Goal: Task Accomplishment & Management: Manage account settings

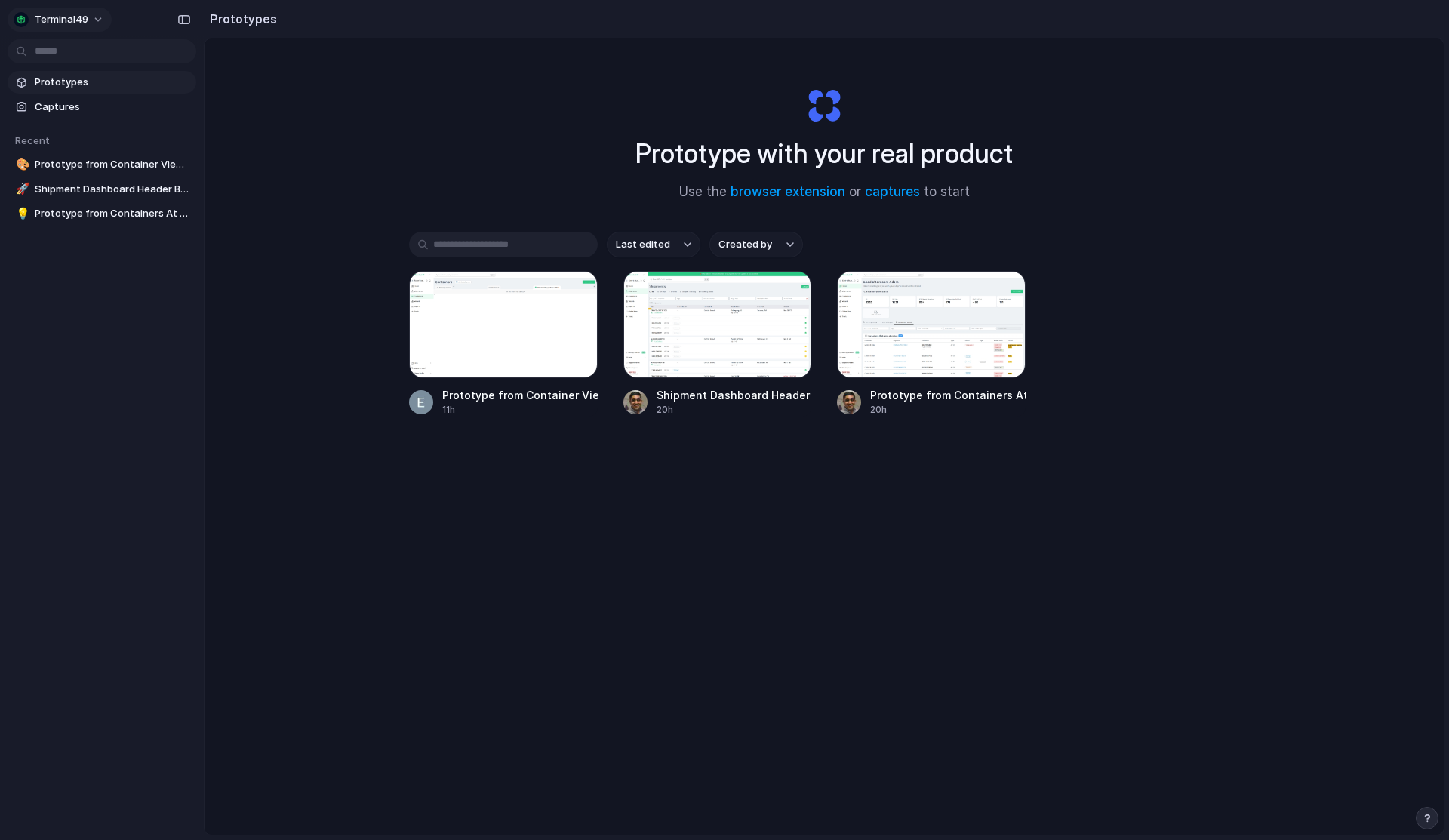
click at [79, 22] on span "terminal49" at bounding box center [61, 19] width 54 height 16
click at [71, 59] on span "Settings" at bounding box center [55, 53] width 41 height 16
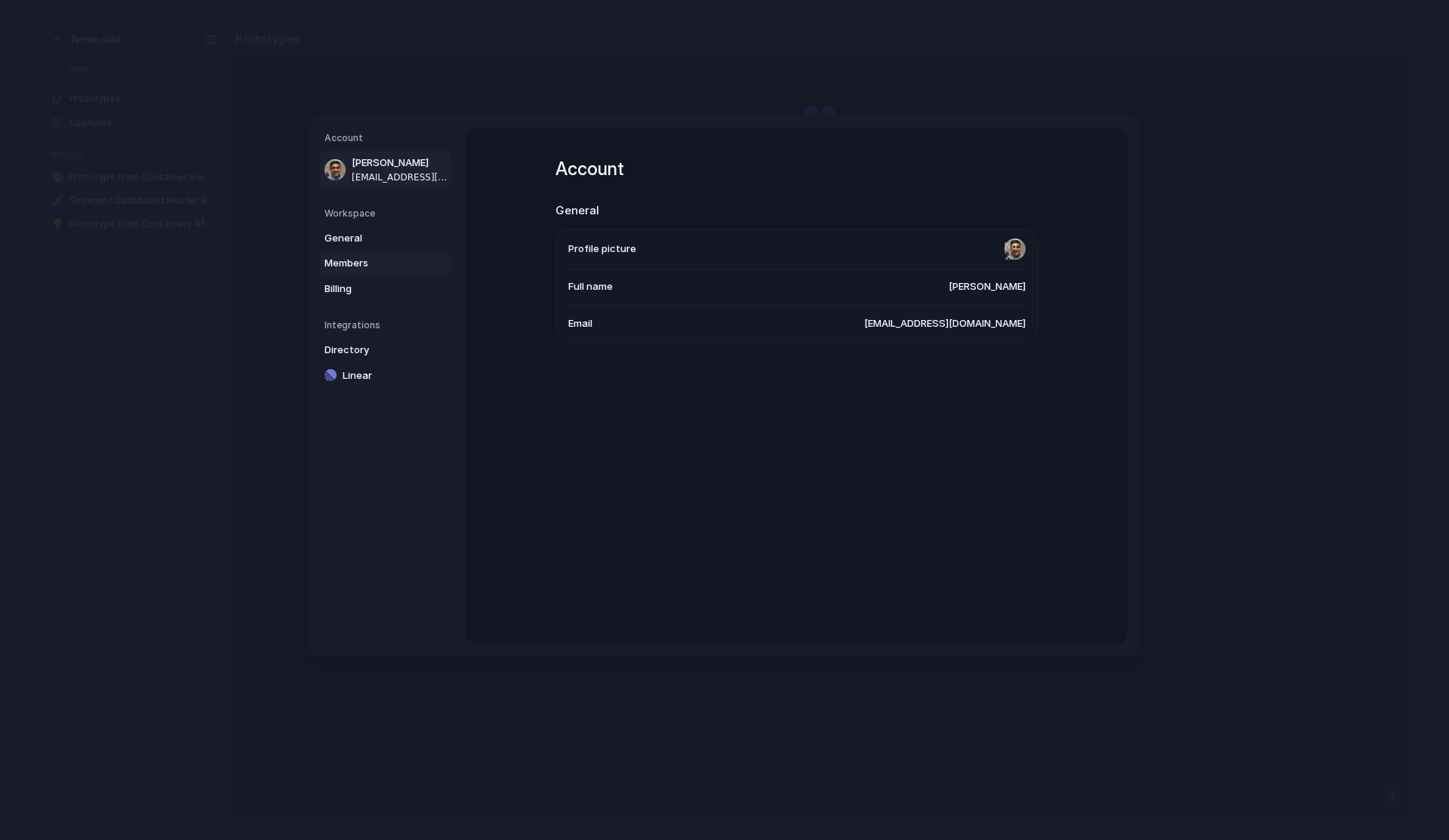
click at [354, 270] on span "Members" at bounding box center [373, 263] width 97 height 16
click at [1025, 292] on div at bounding box center [1028, 293] width 21 height 21
click at [1019, 295] on div at bounding box center [1028, 293] width 21 height 21
click at [950, 297] on div "[PERSON_NAME] Contributor" at bounding box center [797, 294] width 483 height 31
click at [1000, 296] on span "Contributor" at bounding box center [983, 294] width 57 height 12
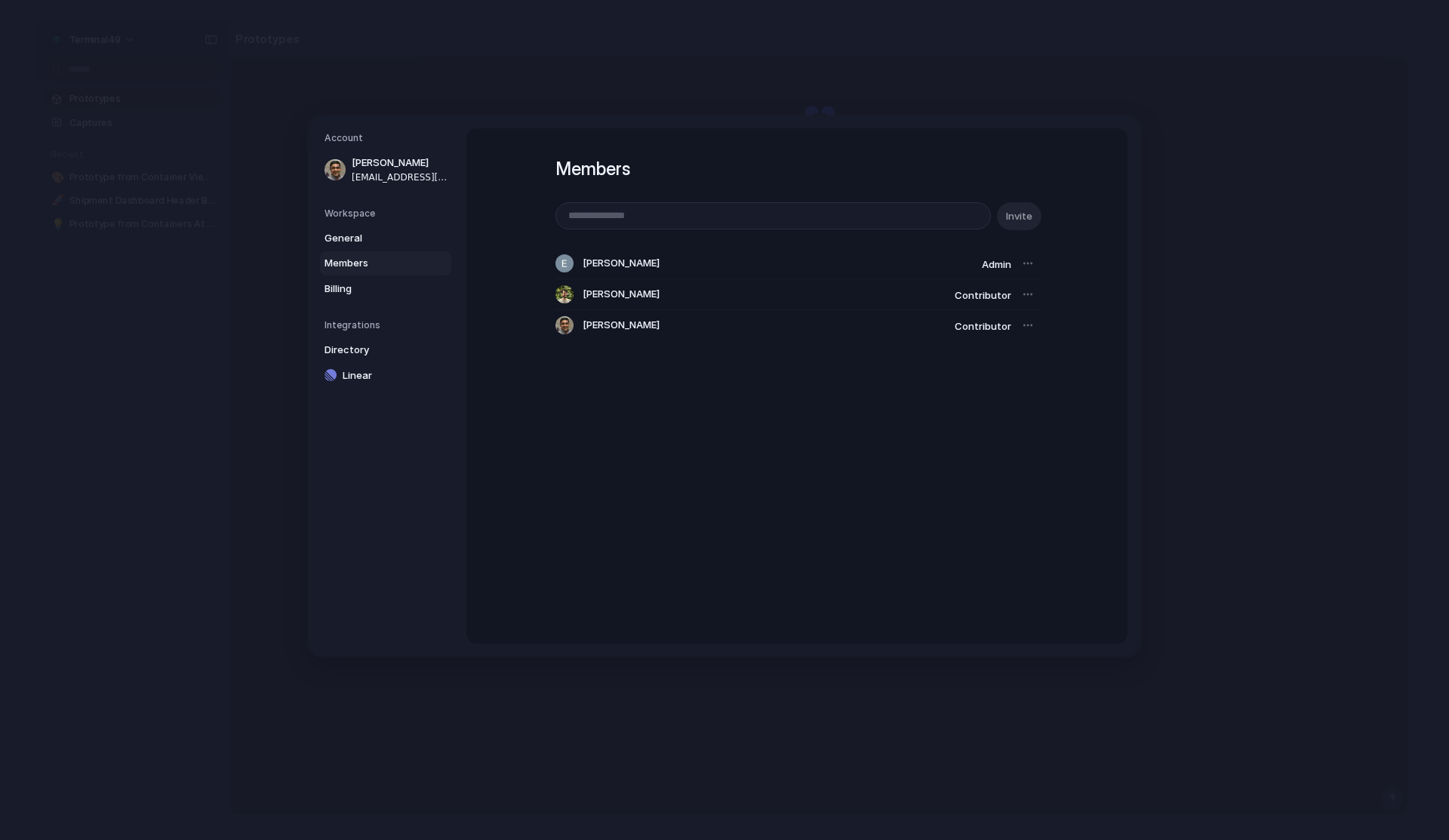
click at [992, 297] on span "Contributor" at bounding box center [983, 294] width 57 height 12
click at [1038, 296] on div "Members Invite [PERSON_NAME] Admin [PERSON_NAME] Contributor [PERSON_NAME] Cont…" at bounding box center [796, 386] width 661 height 516
click at [1034, 296] on div at bounding box center [1028, 293] width 21 height 21
click at [1011, 296] on div "[PERSON_NAME] Contributor" at bounding box center [797, 294] width 483 height 31
click at [950, 292] on div "[PERSON_NAME] Contributor" at bounding box center [797, 294] width 483 height 31
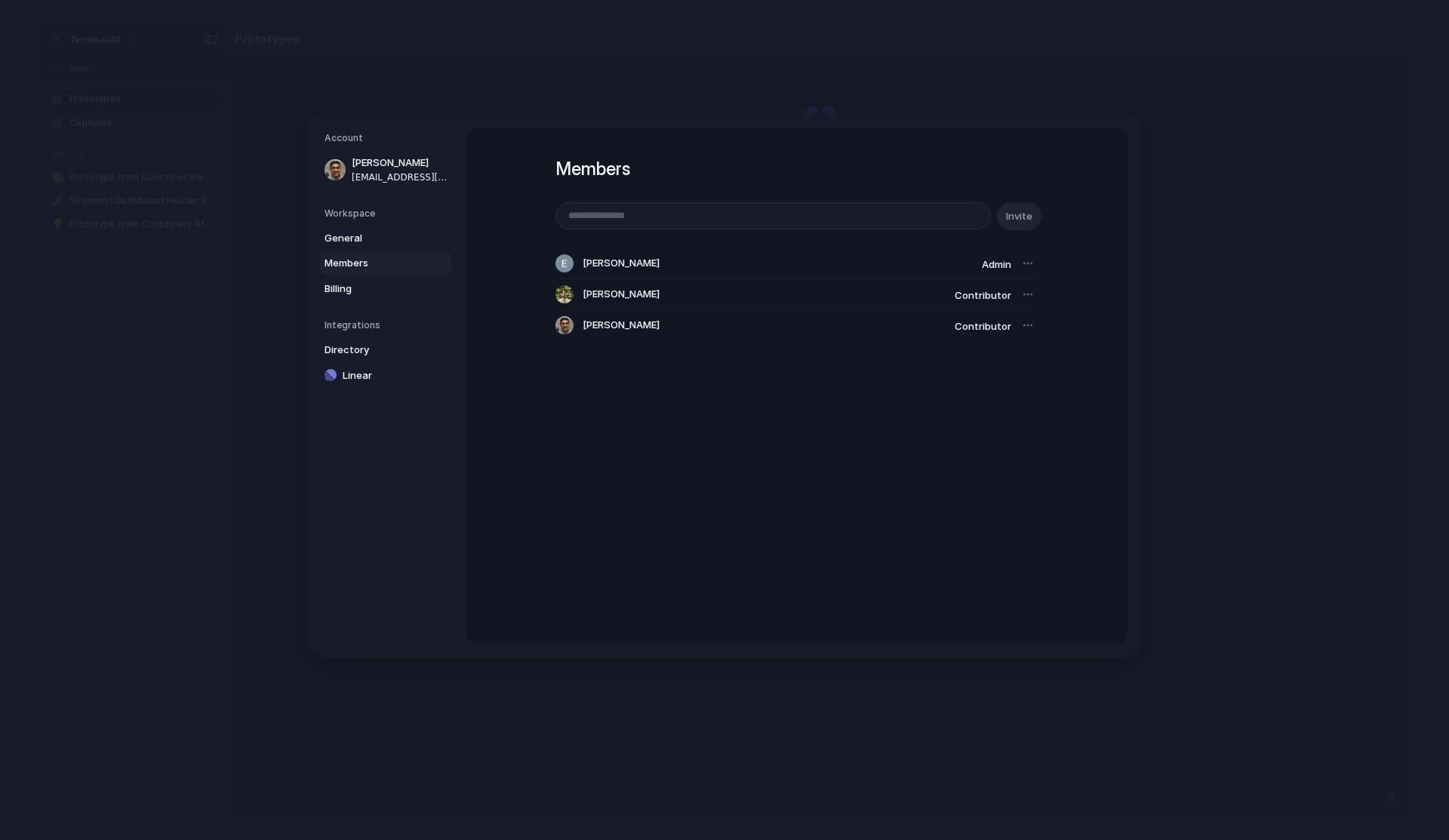
click at [964, 308] on div "[PERSON_NAME] Contributor" at bounding box center [797, 294] width 483 height 31
click at [1028, 303] on div at bounding box center [1028, 293] width 21 height 21
click at [362, 239] on span "General" at bounding box center [373, 239] width 97 height 16
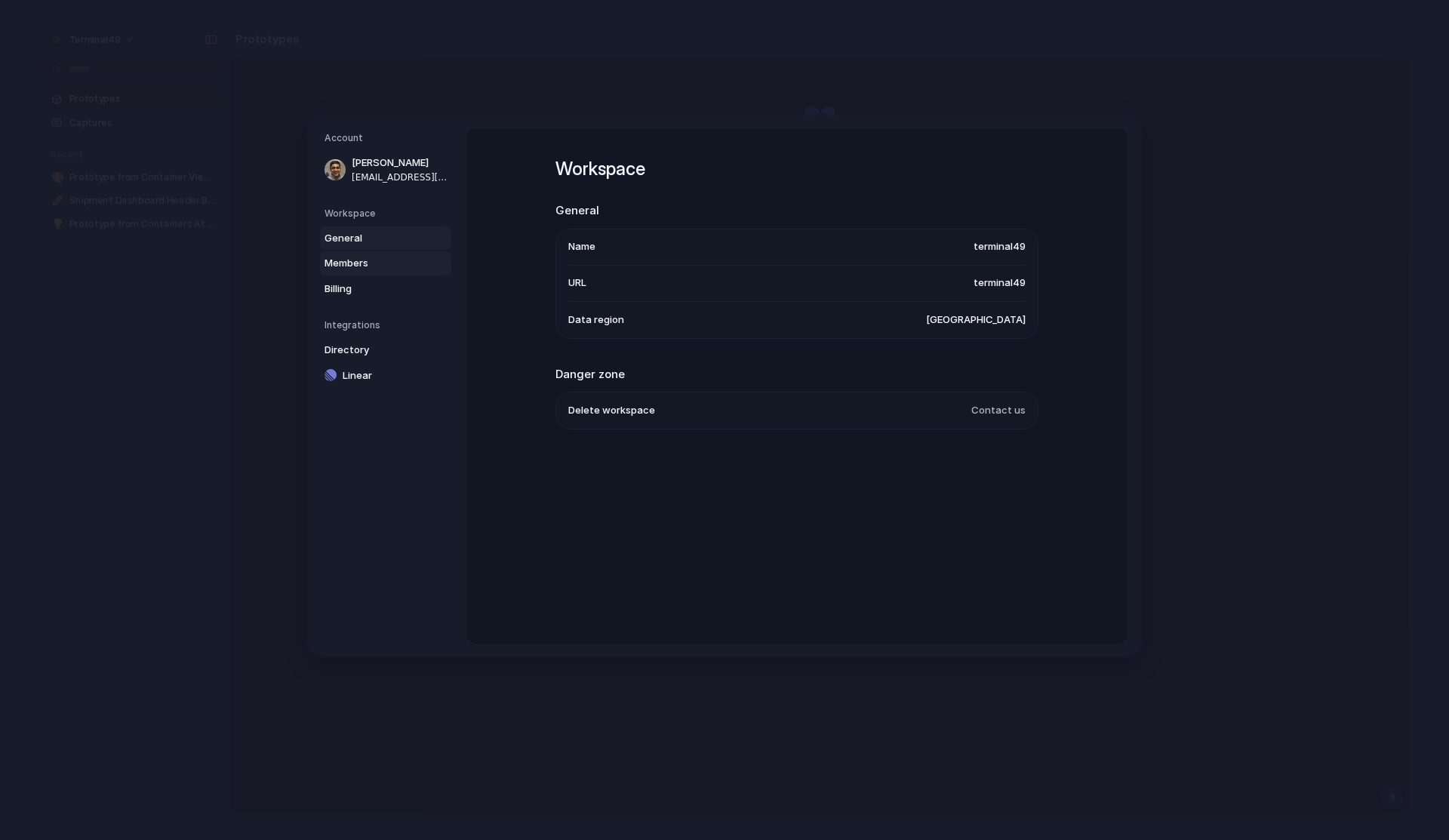
click at [361, 262] on span "Members" at bounding box center [373, 263] width 97 height 16
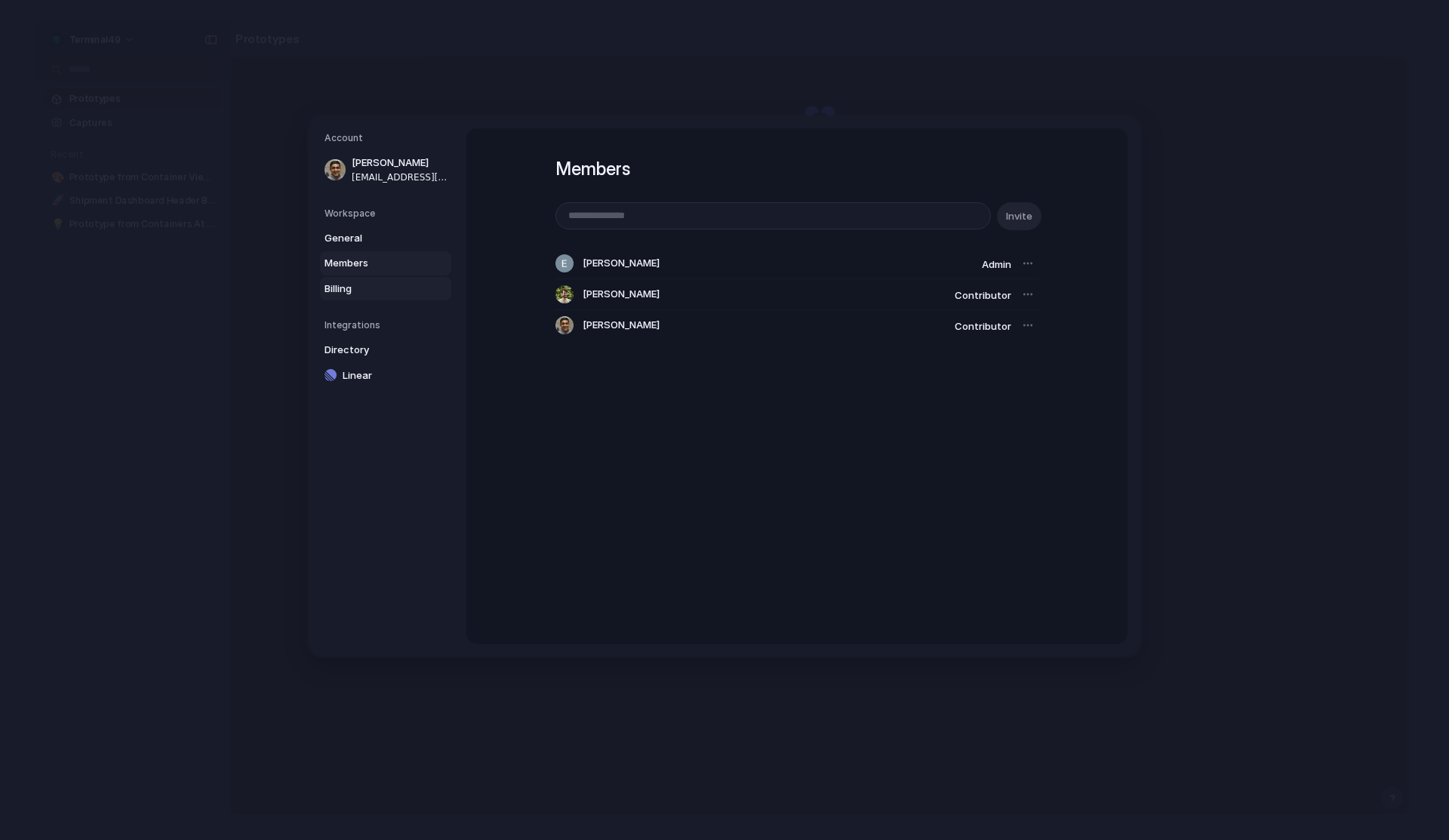
click at [359, 290] on span "Billing" at bounding box center [373, 289] width 97 height 16
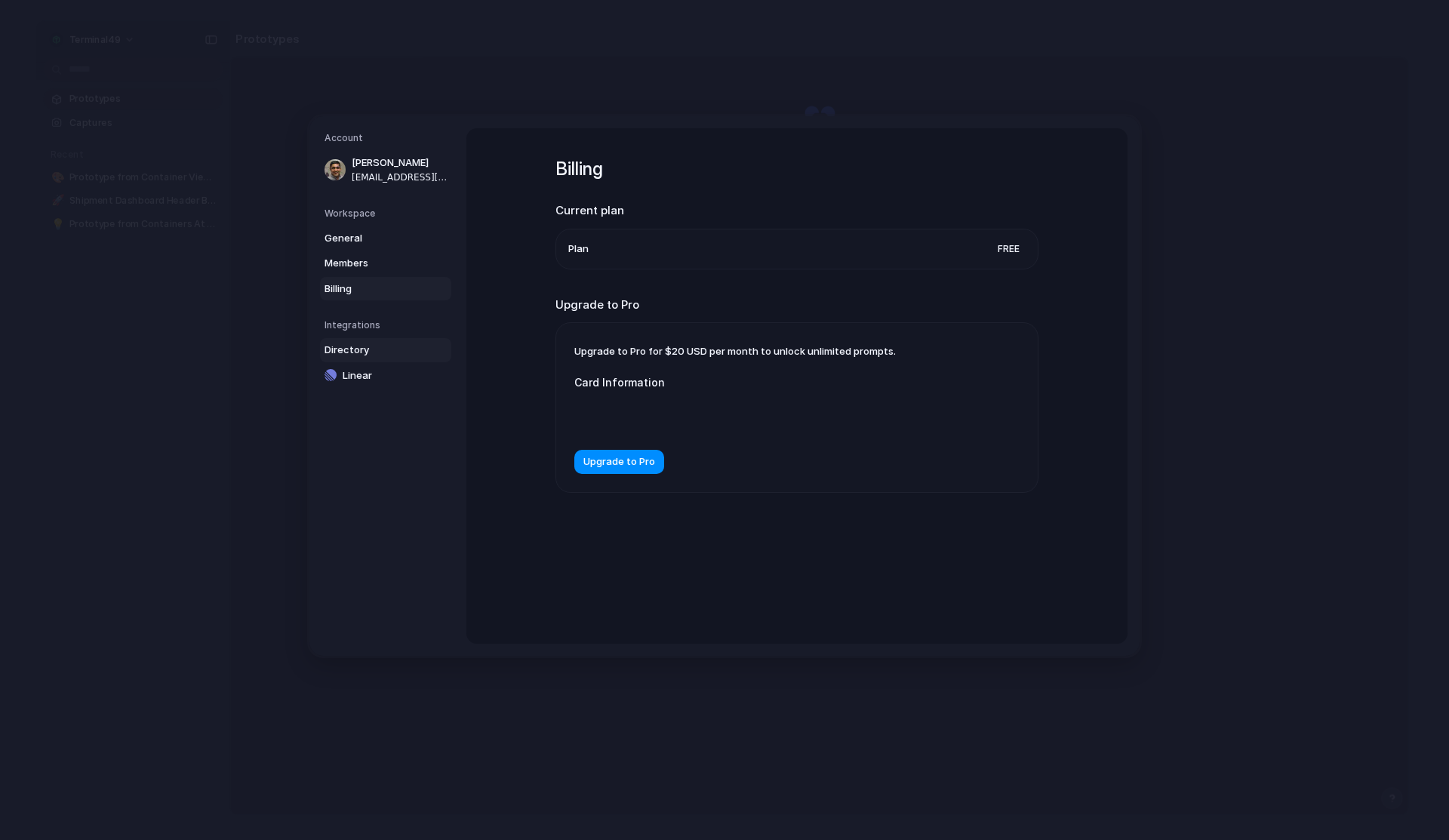
click at [360, 352] on span "Directory" at bounding box center [373, 350] width 97 height 16
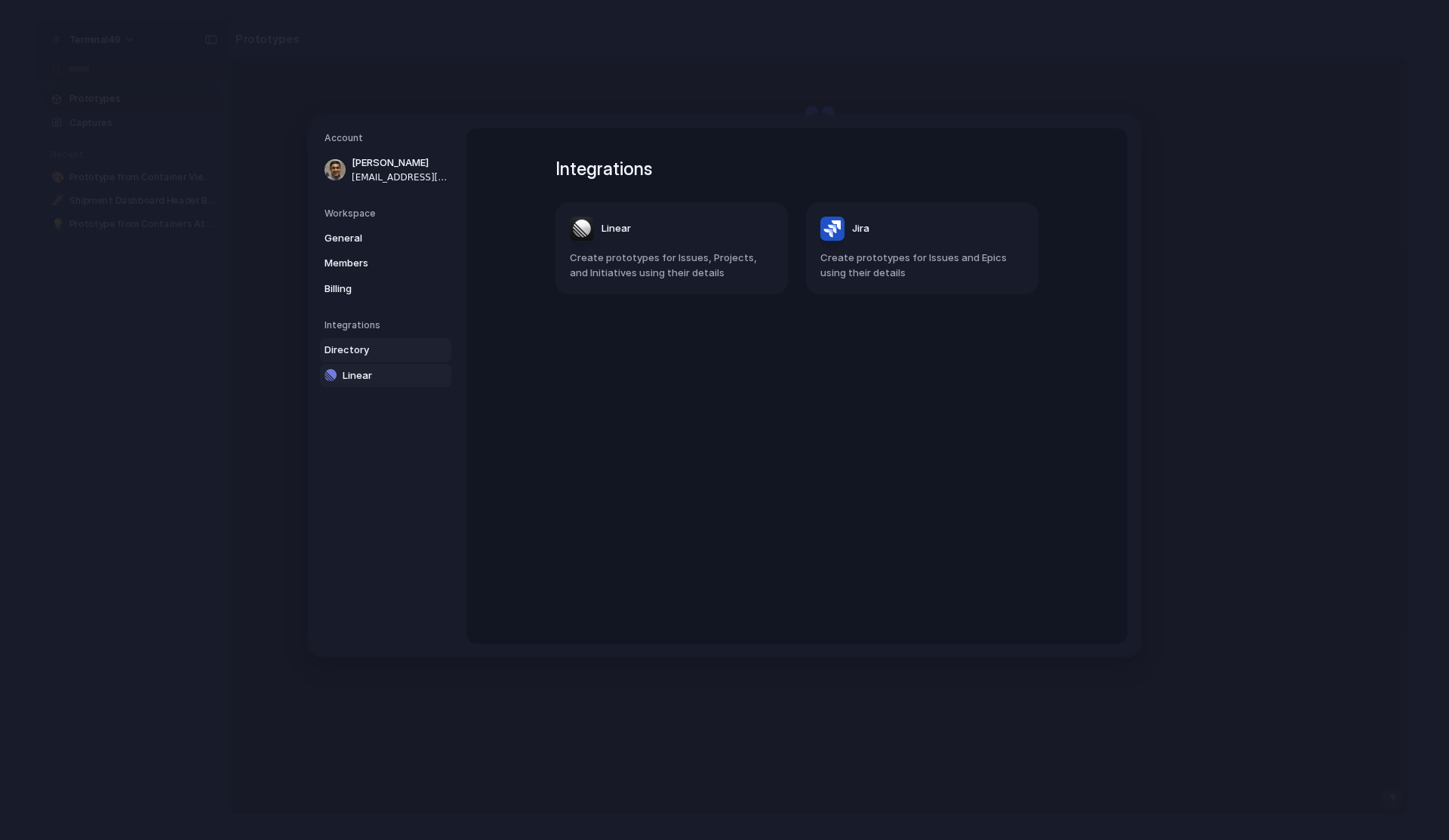
click at [359, 374] on span "Linear" at bounding box center [391, 376] width 97 height 16
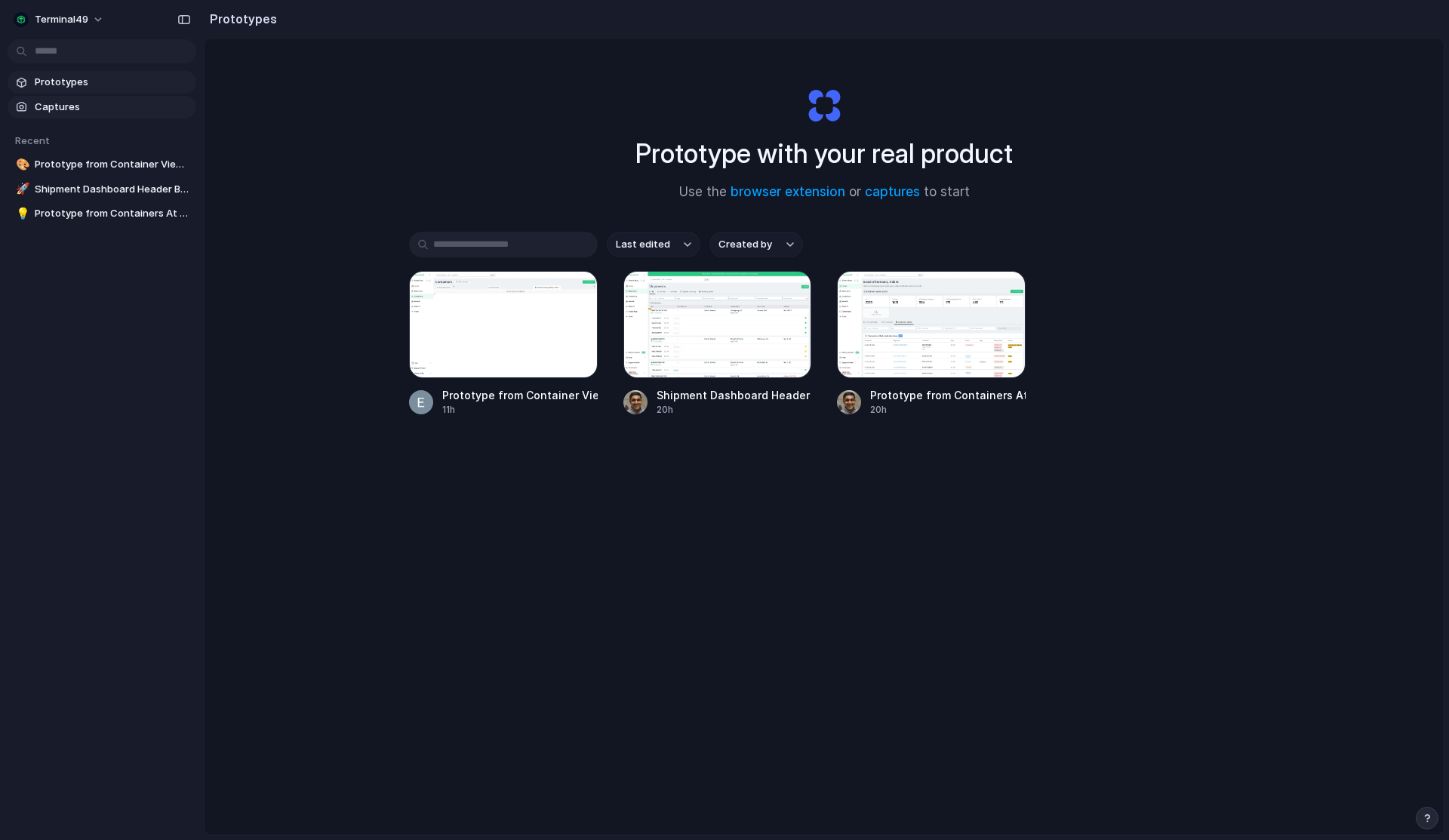
click at [99, 110] on span "Captures" at bounding box center [112, 107] width 155 height 16
